Goal: Transaction & Acquisition: Purchase product/service

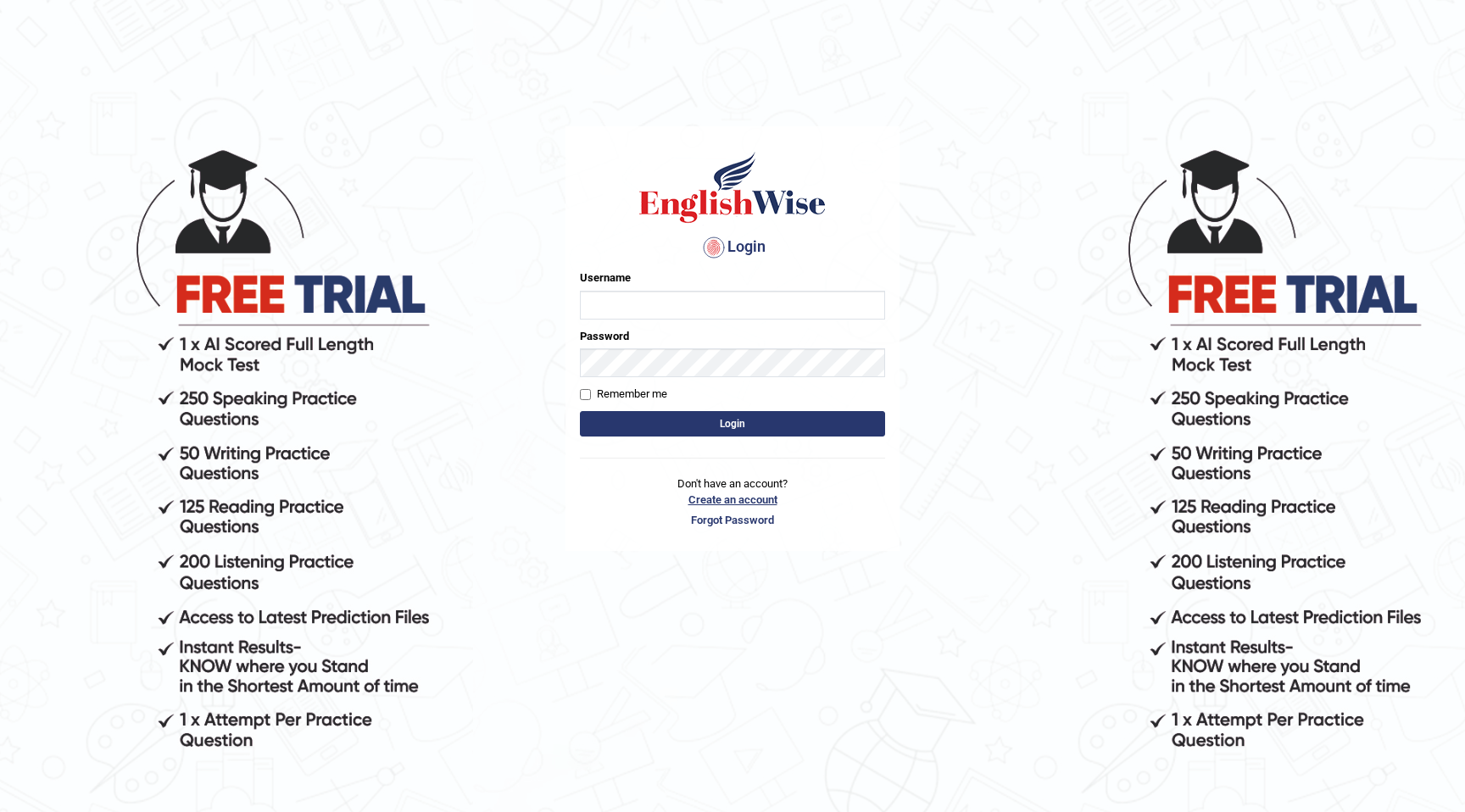
click at [705, 497] on link "Create an account" at bounding box center [733, 499] width 305 height 16
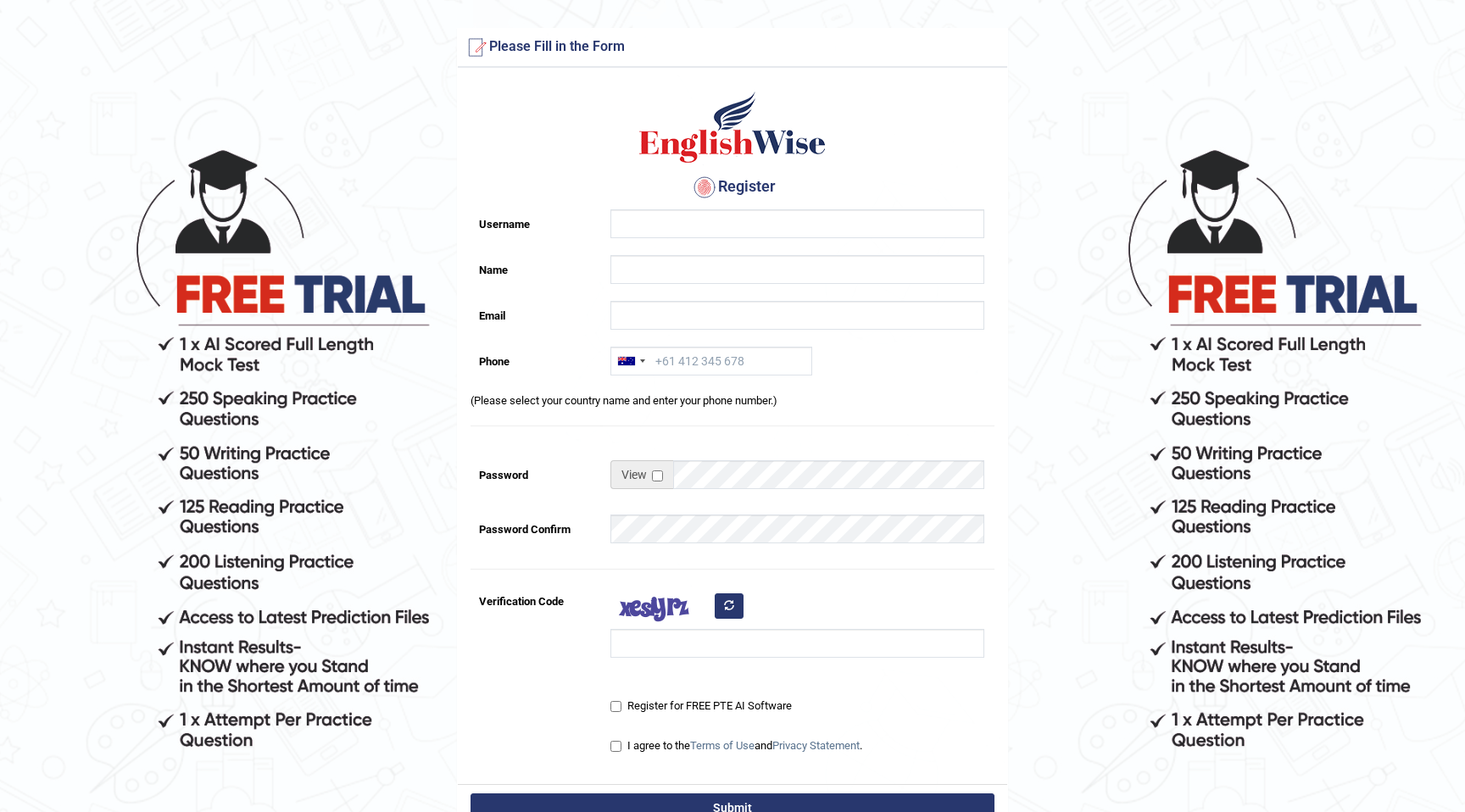
click at [762, 132] on img at bounding box center [733, 128] width 194 height 76
click at [284, 270] on form "Please fix the following errors: Please Fill in the Form Register Username Name…" at bounding box center [732, 476] width 1459 height 897
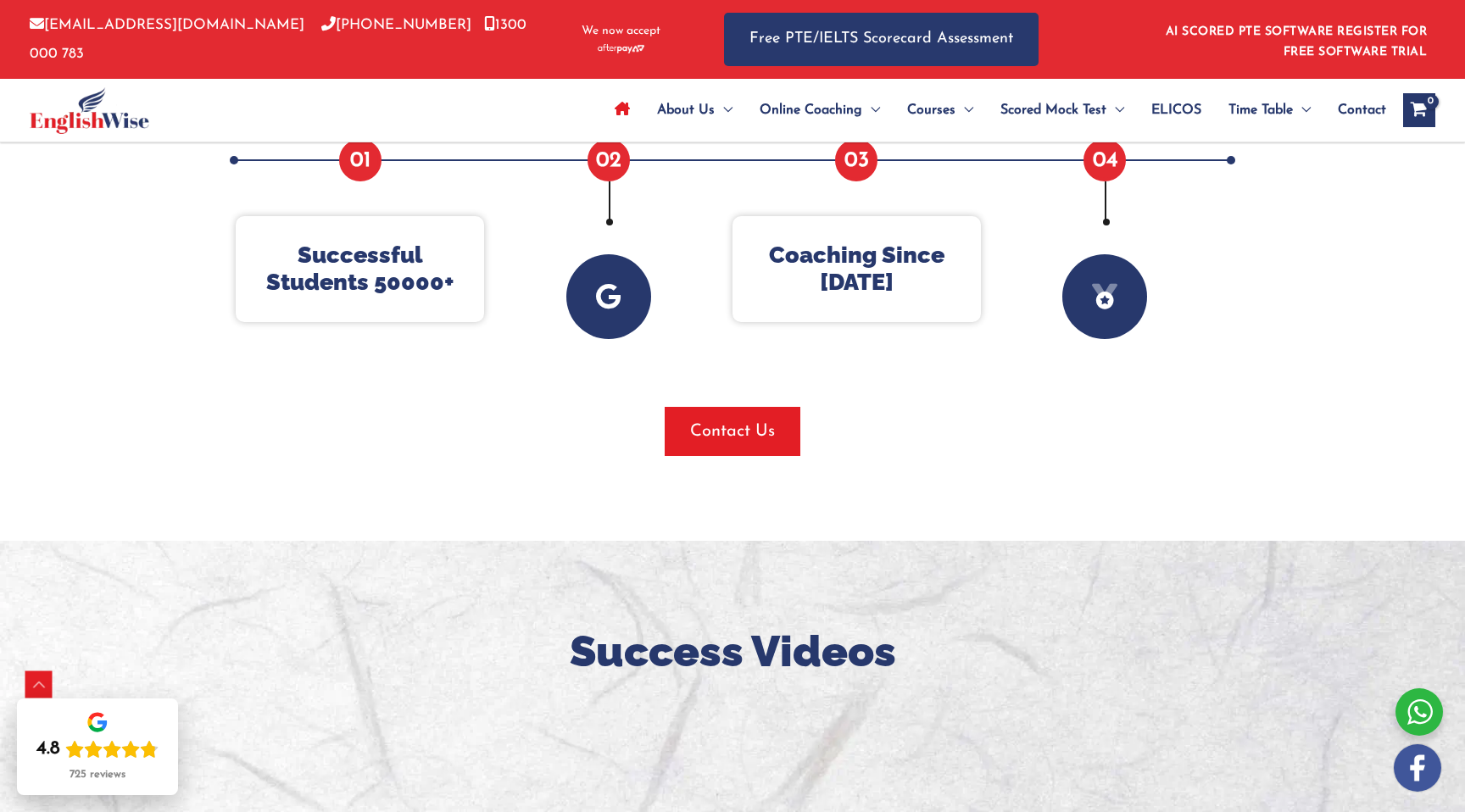
scroll to position [592, 0]
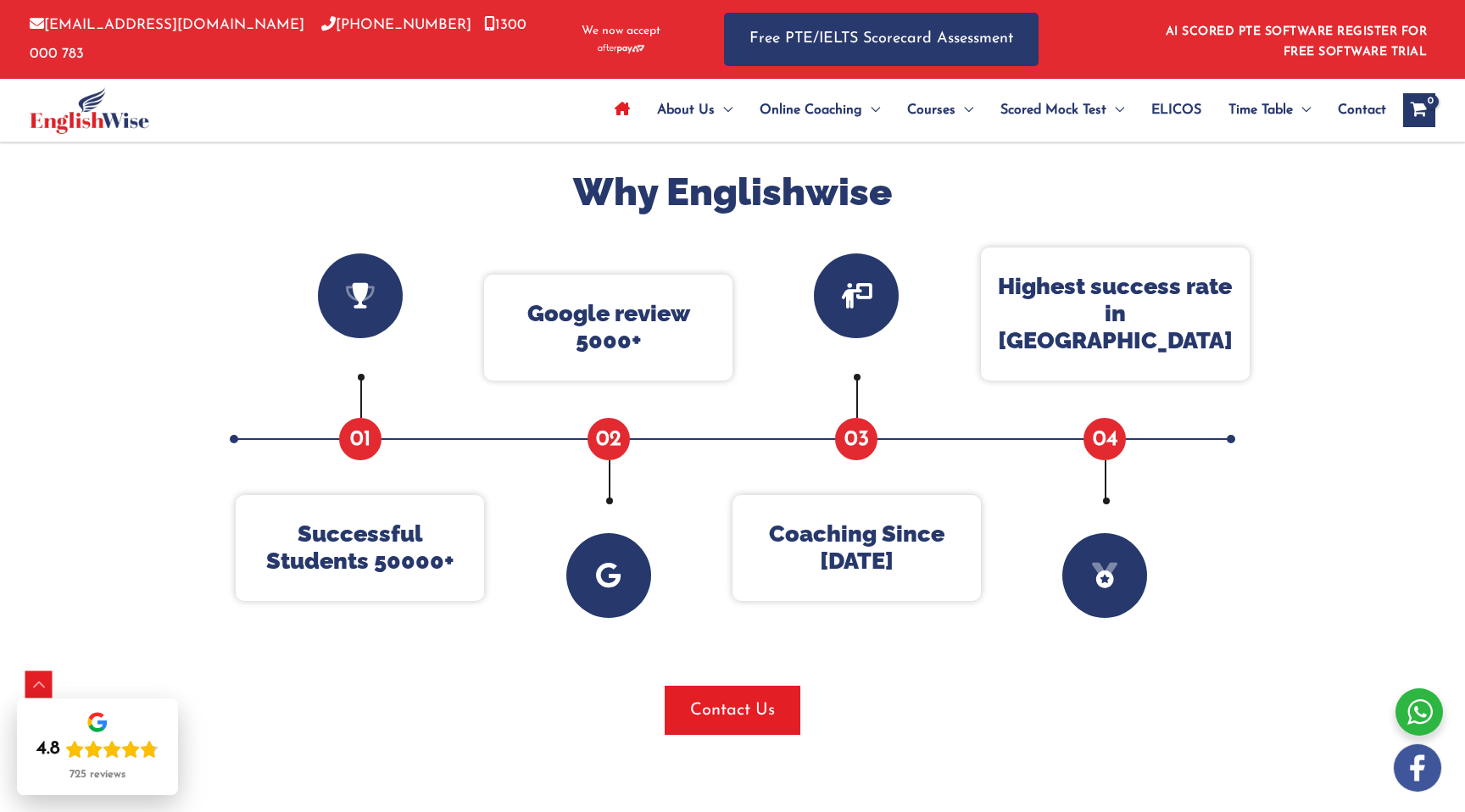
click at [1414, 107] on icon "View Shopping Cart, empty" at bounding box center [1418, 111] width 20 height 18
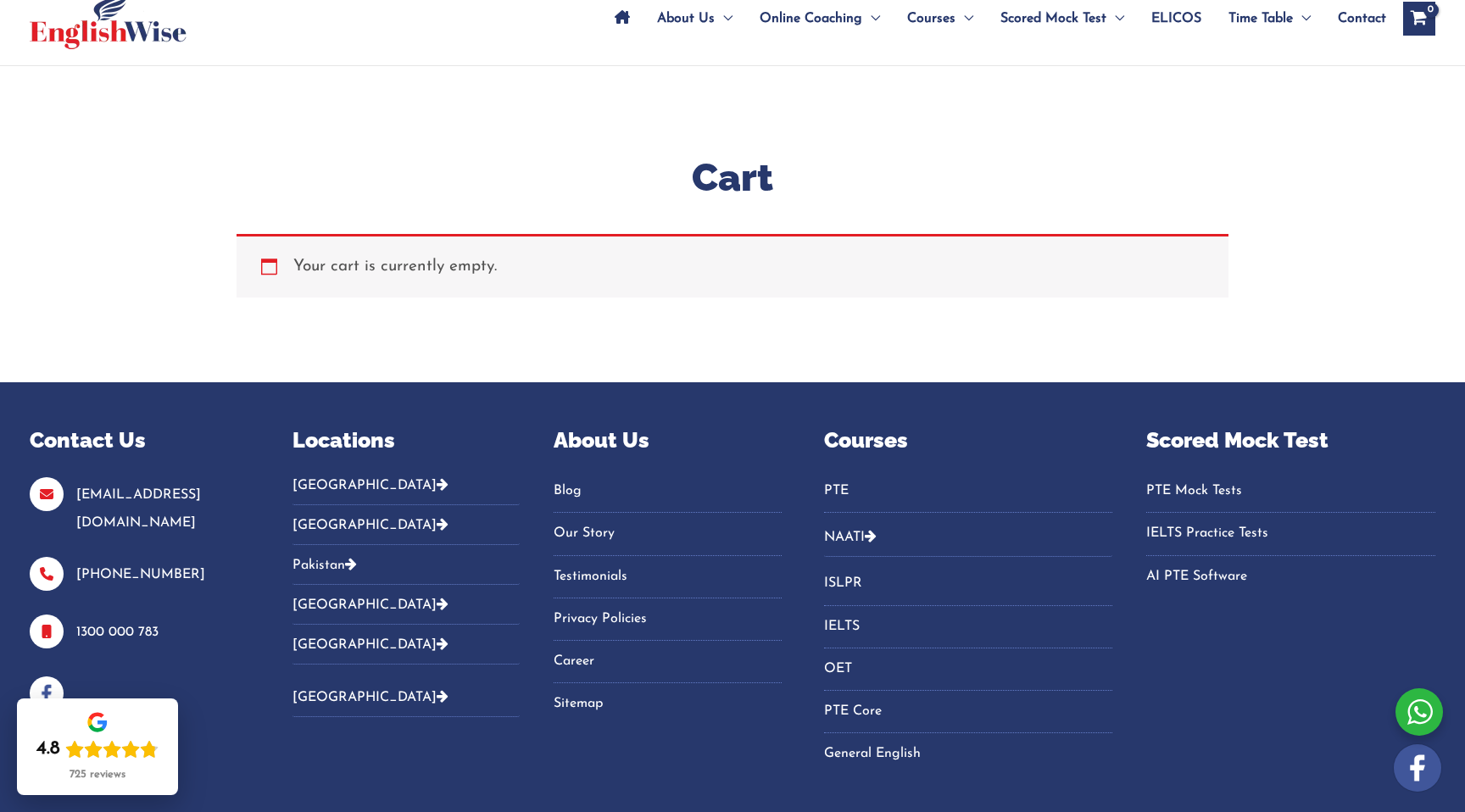
click at [1407, 704] on div at bounding box center [1418, 711] width 47 height 47
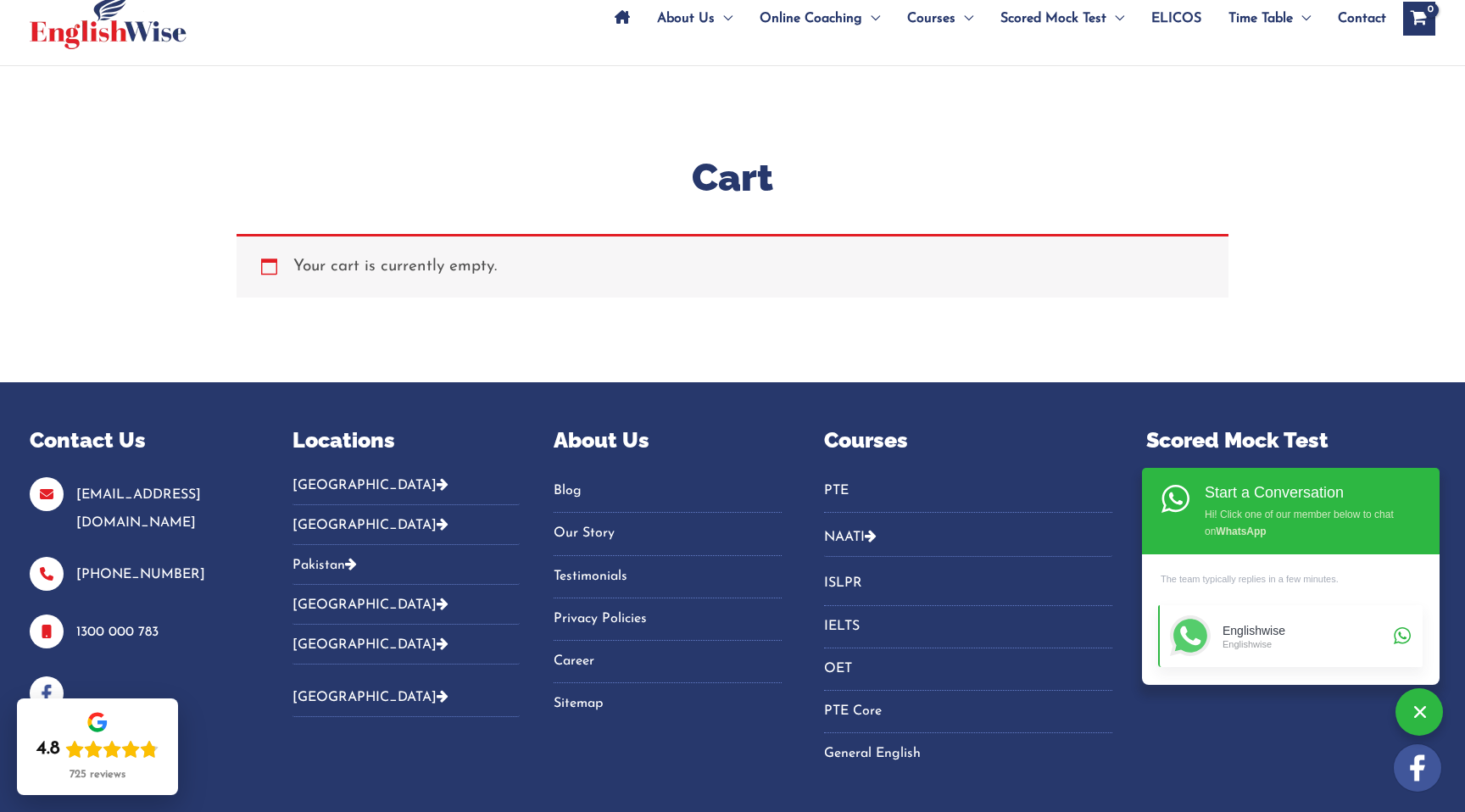
click at [1377, 638] on div "Englishwise" at bounding box center [1306, 630] width 166 height 14
